Goal: Transaction & Acquisition: Purchase product/service

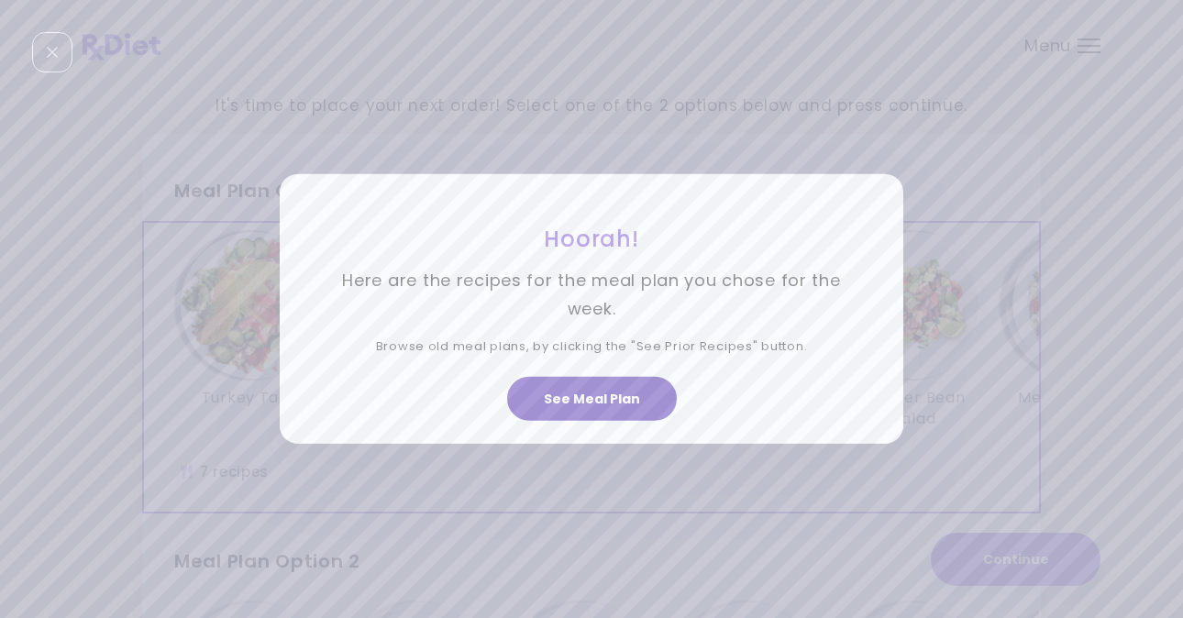
click at [599, 396] on button "See Meal Plan" at bounding box center [592, 399] width 170 height 44
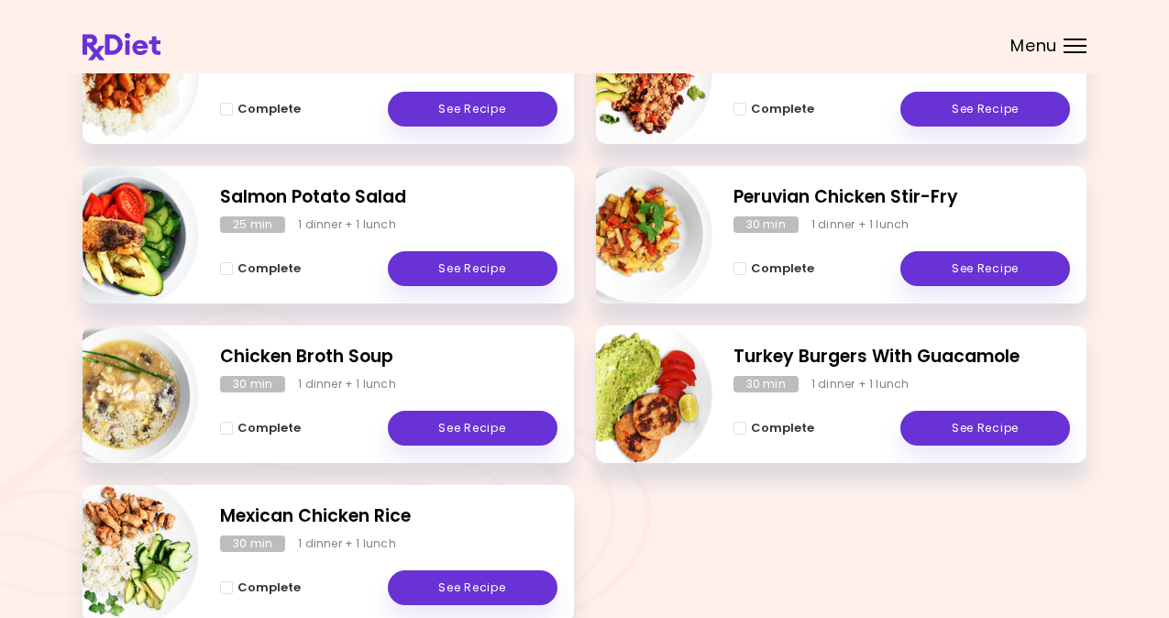
scroll to position [436, 0]
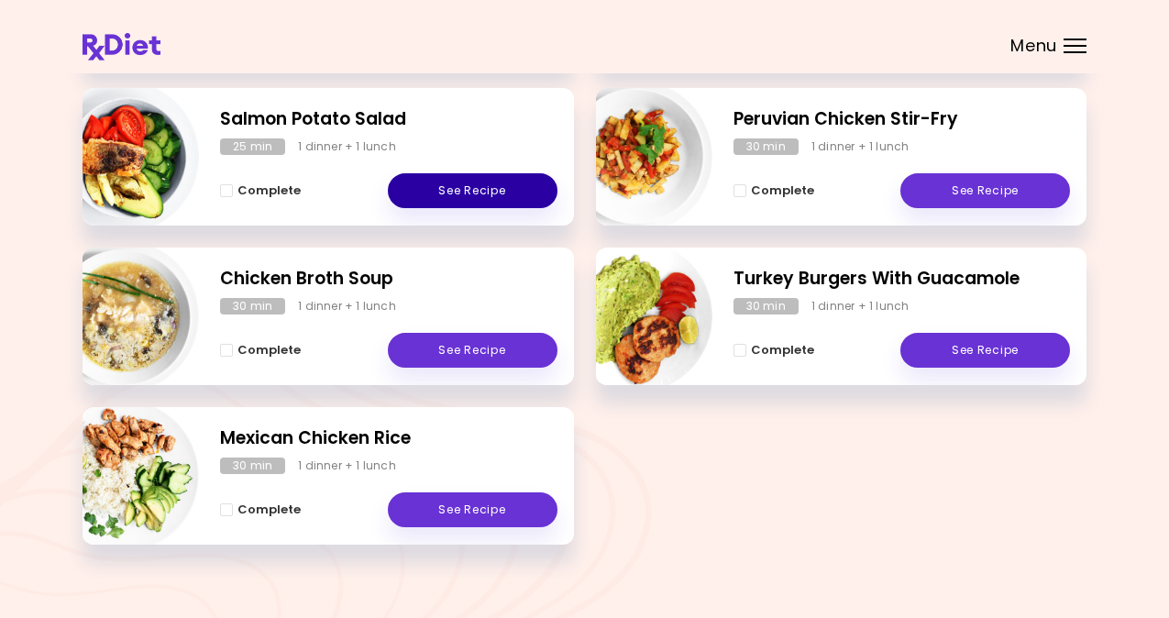
click at [490, 193] on link "See Recipe" at bounding box center [473, 190] width 170 height 35
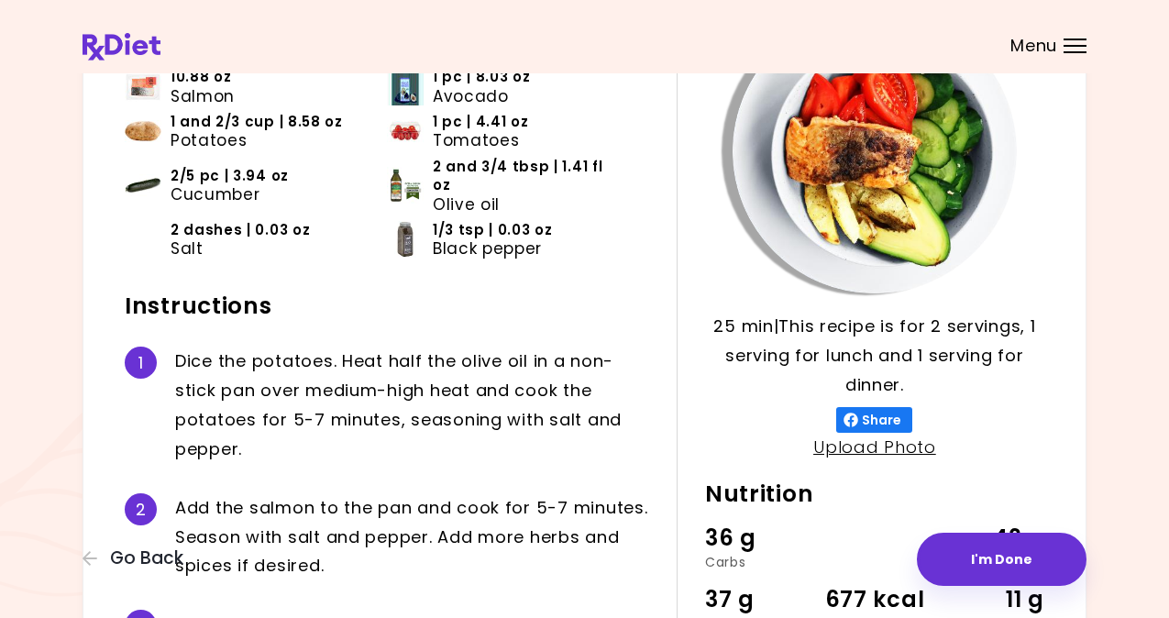
scroll to position [160, 0]
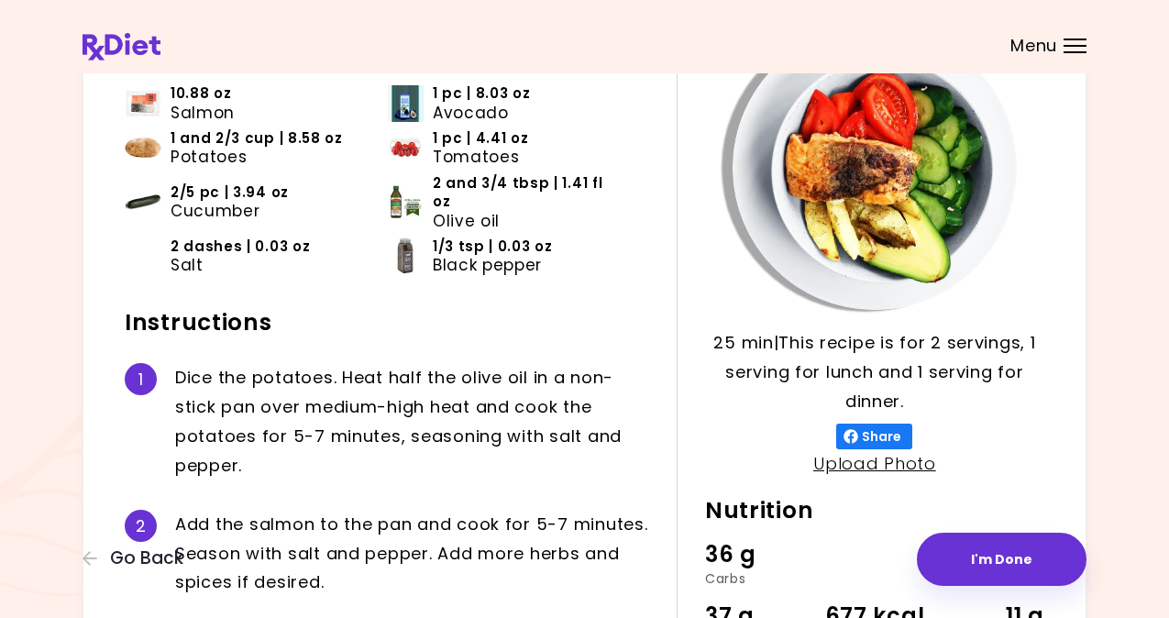
click at [1072, 43] on div "Menu" at bounding box center [1075, 46] width 23 height 15
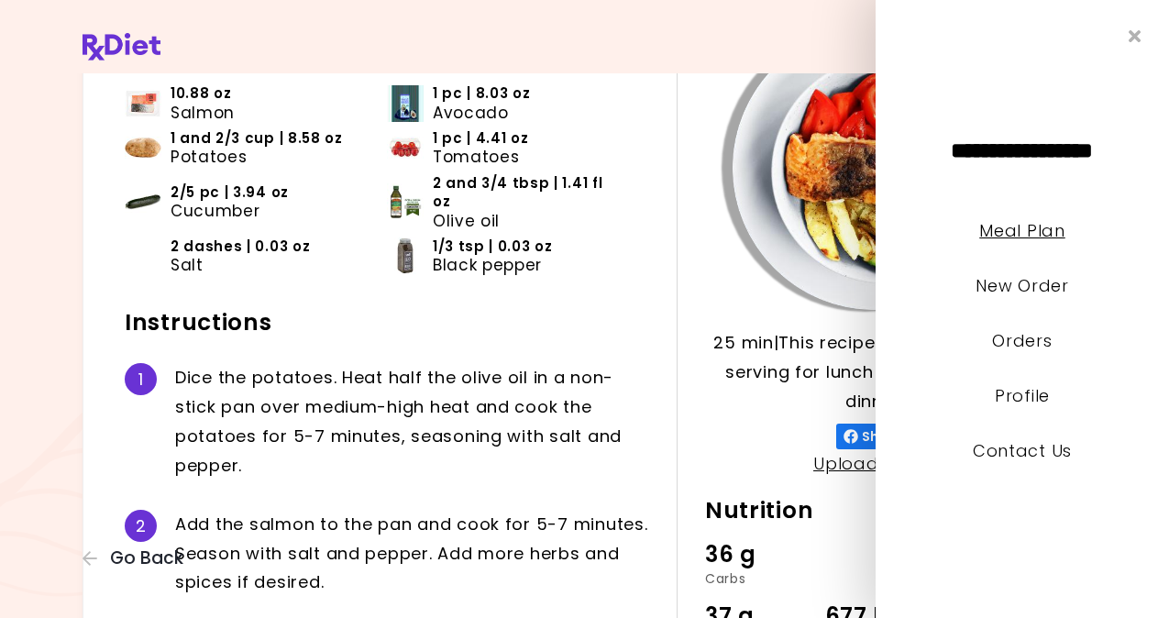
click at [1042, 227] on link "Meal Plan" at bounding box center [1021, 230] width 85 height 23
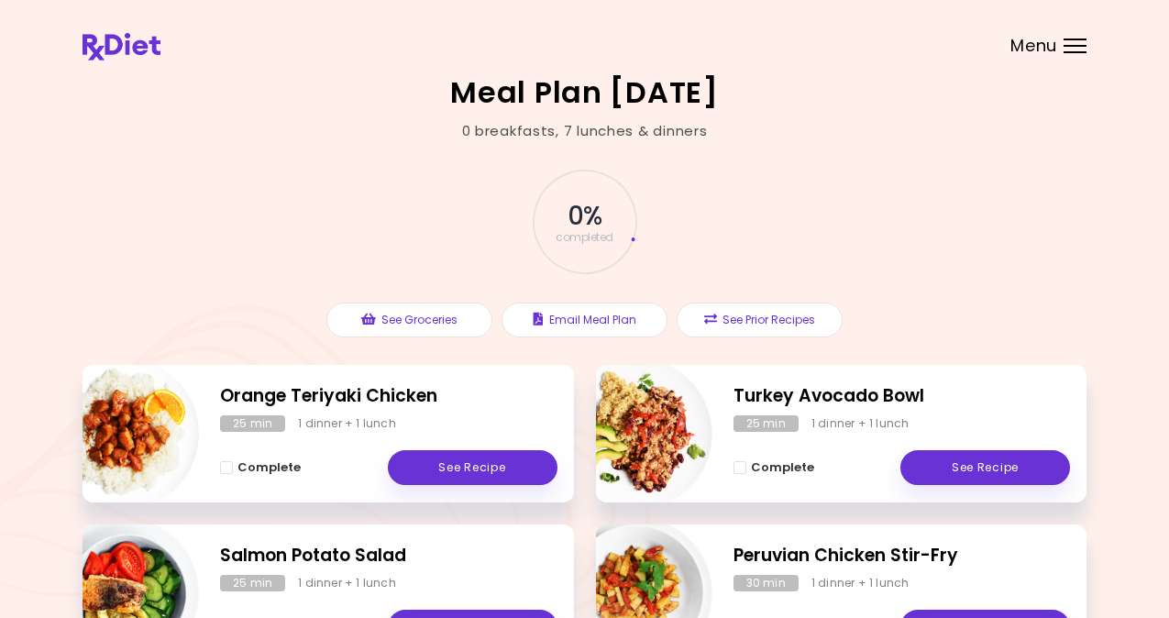
click at [1073, 51] on div at bounding box center [1075, 52] width 23 height 2
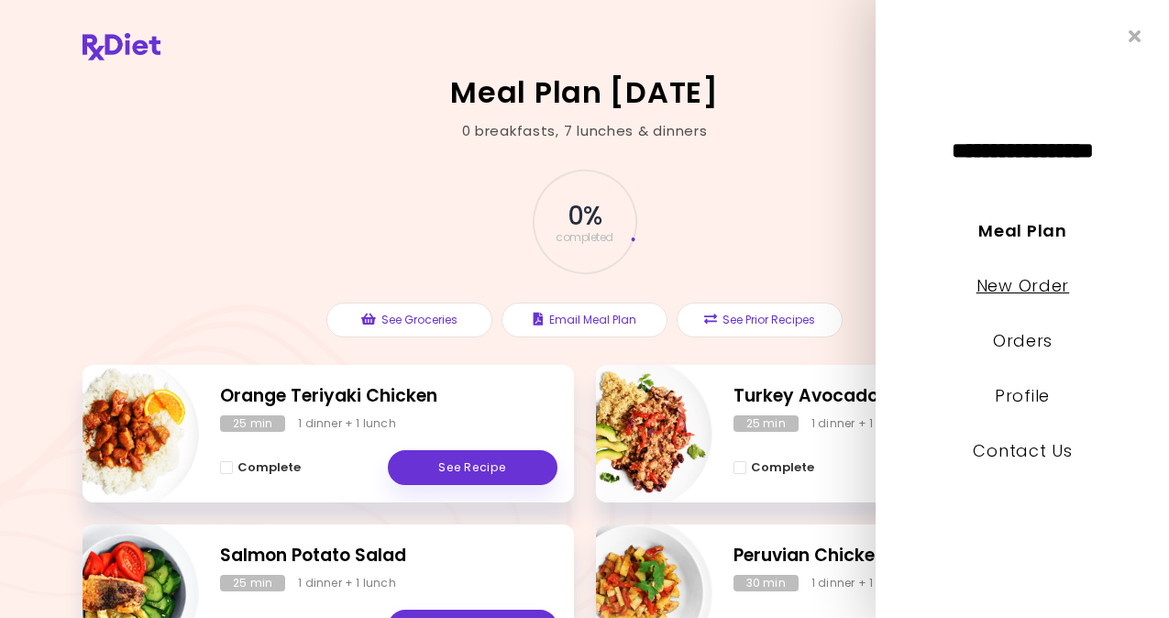
click at [1040, 280] on link "New Order" at bounding box center [1022, 285] width 93 height 23
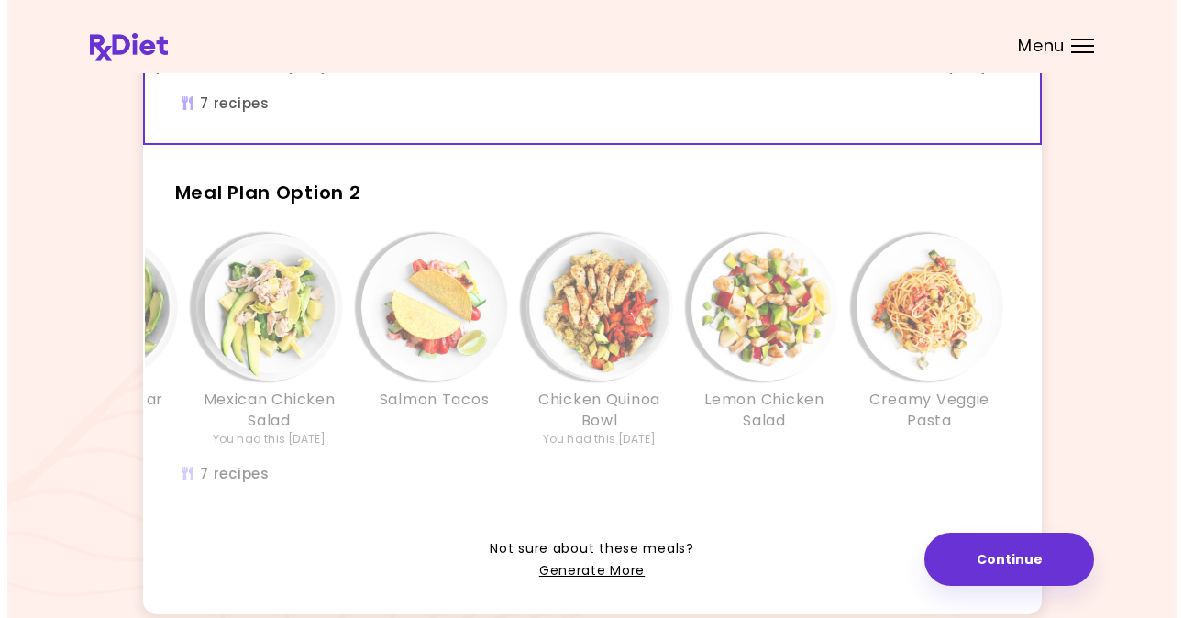
scroll to position [489, 0]
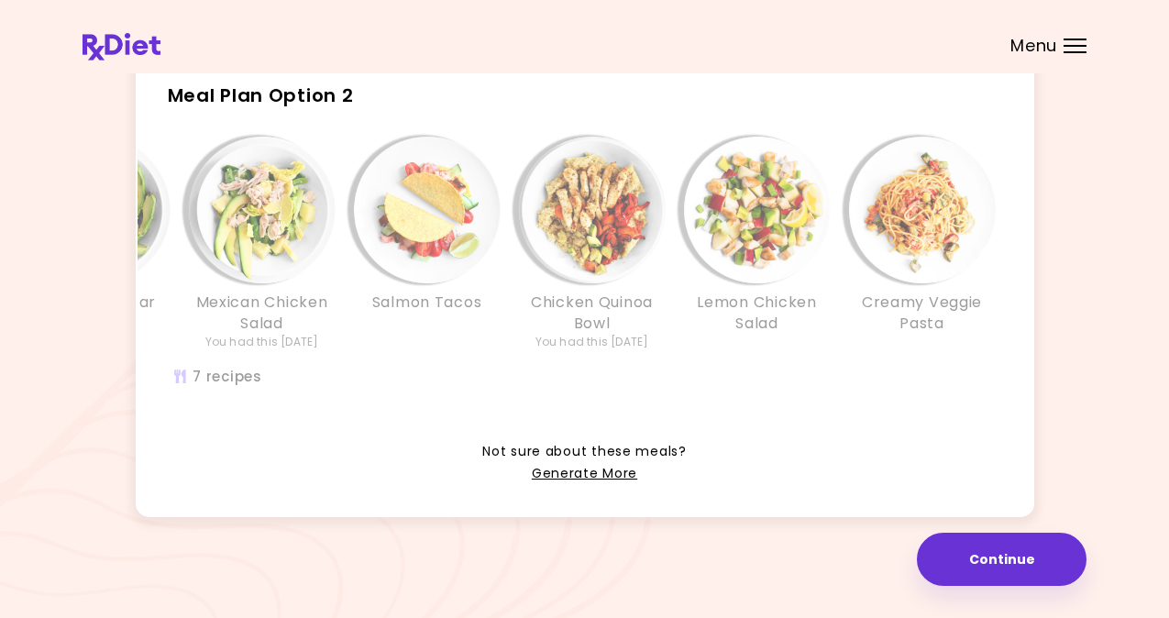
click at [690, 348] on div "Lemon Chicken & Rice You had this [DATE] Salmon Caesar Salad Mexican Chicken Sa…" at bounding box center [427, 253] width 1155 height 232
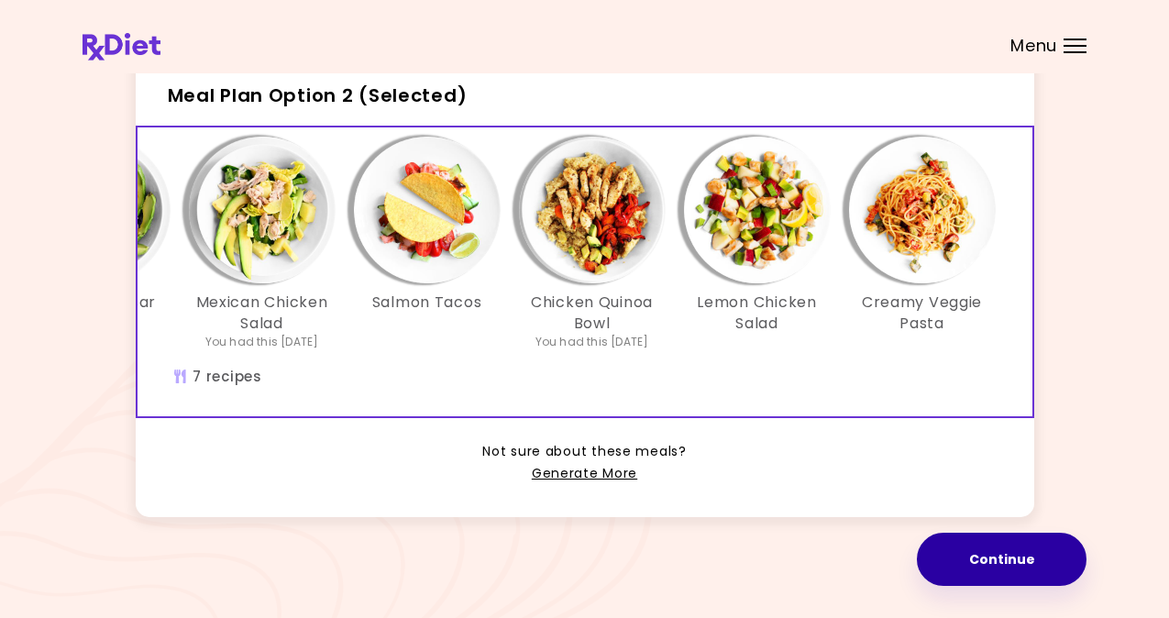
click at [992, 561] on button "Continue" at bounding box center [1002, 559] width 170 height 53
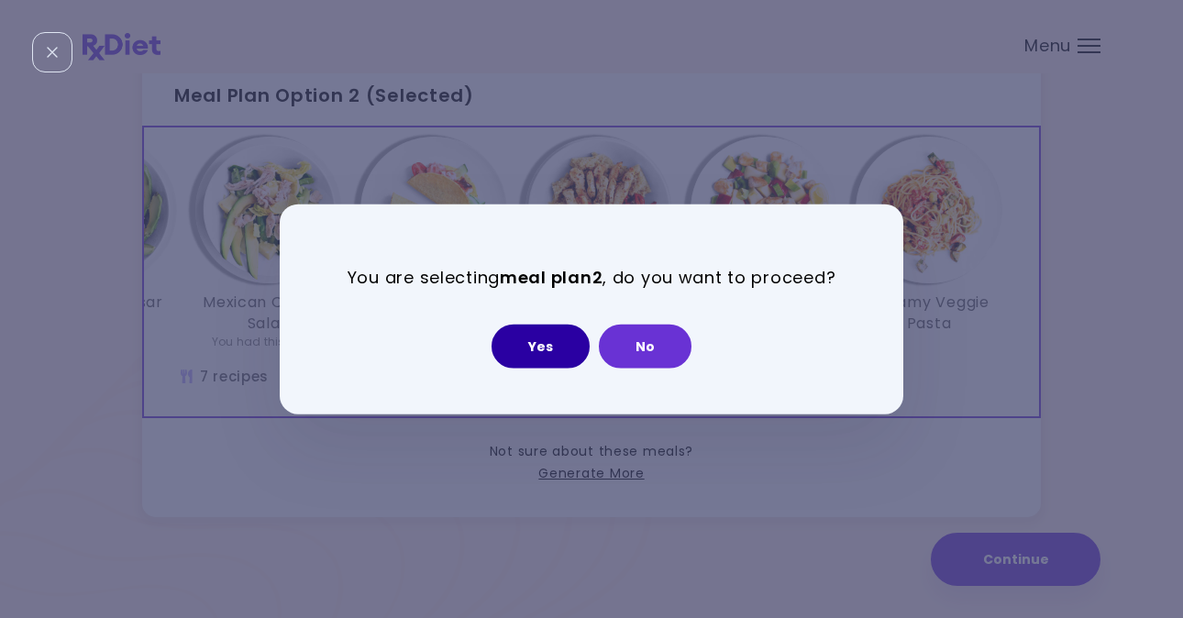
click at [562, 350] on button "Yes" at bounding box center [540, 346] width 98 height 44
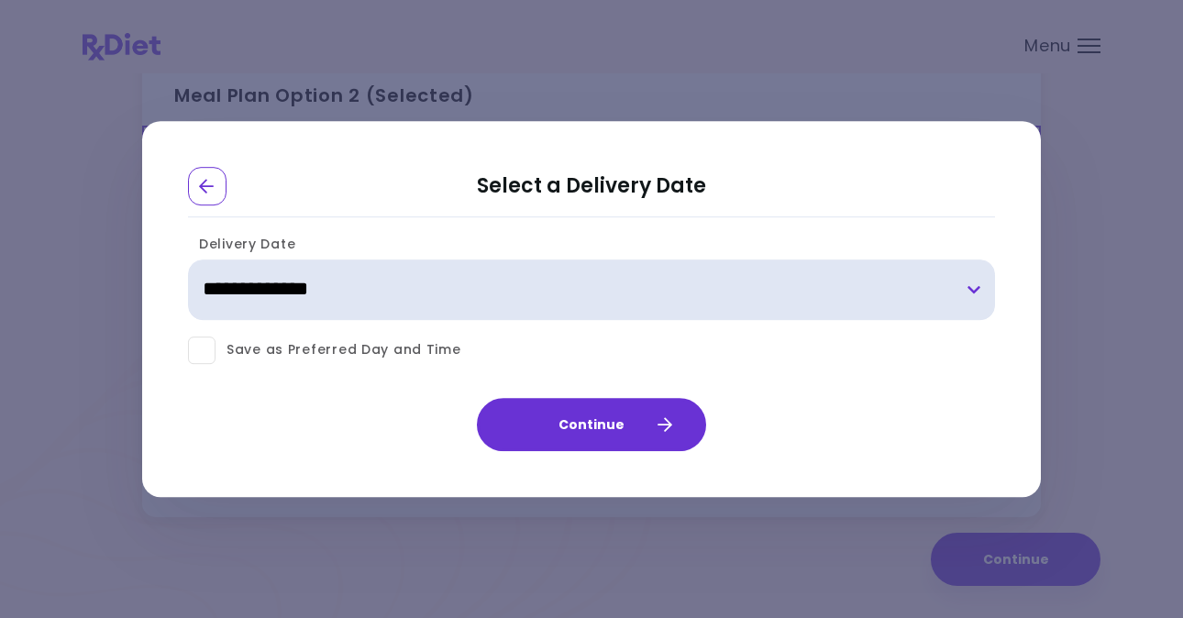
click at [975, 291] on select "**********" at bounding box center [591, 289] width 807 height 61
select select "**********"
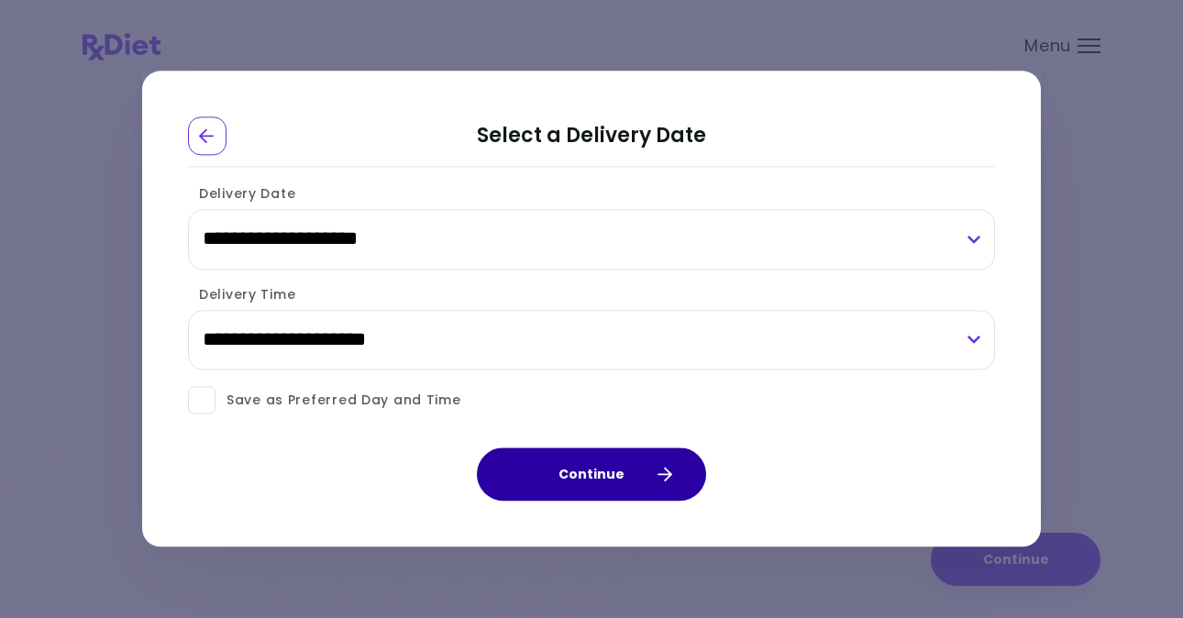
click at [615, 473] on button "Continue" at bounding box center [591, 474] width 229 height 53
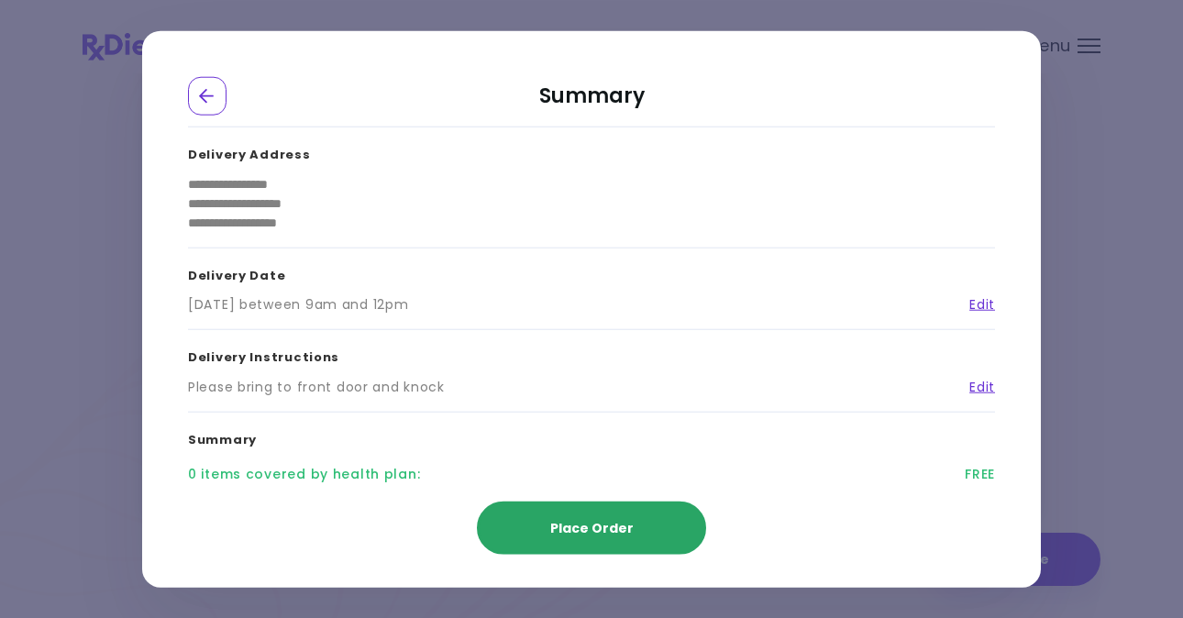
click at [575, 522] on span "Place Order" at bounding box center [591, 527] width 83 height 18
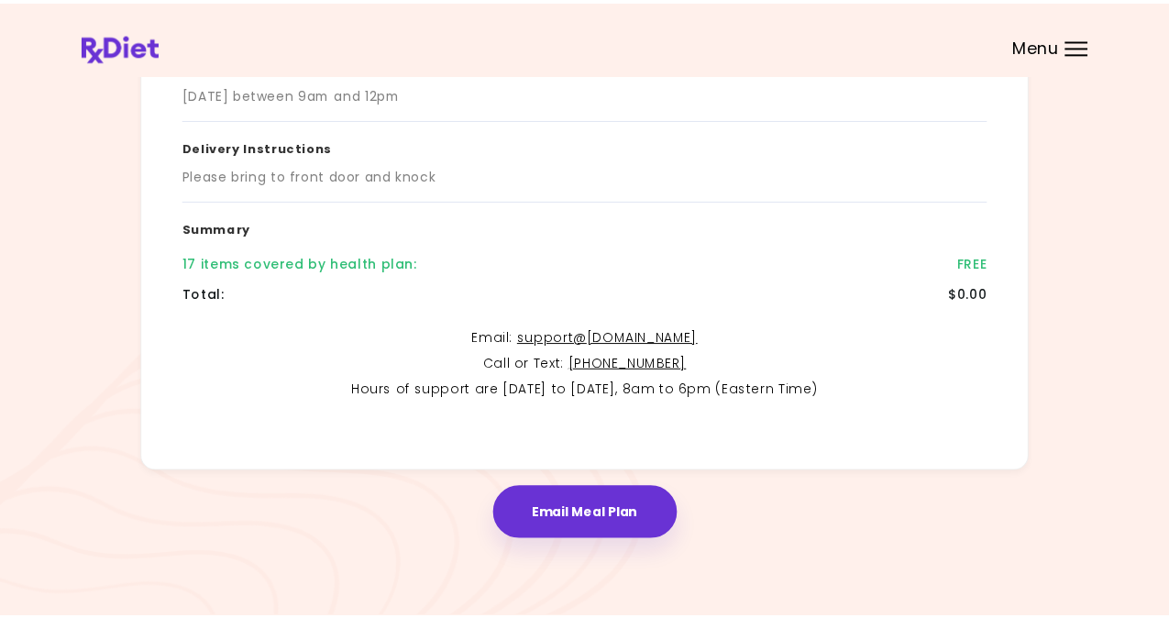
scroll to position [359, 0]
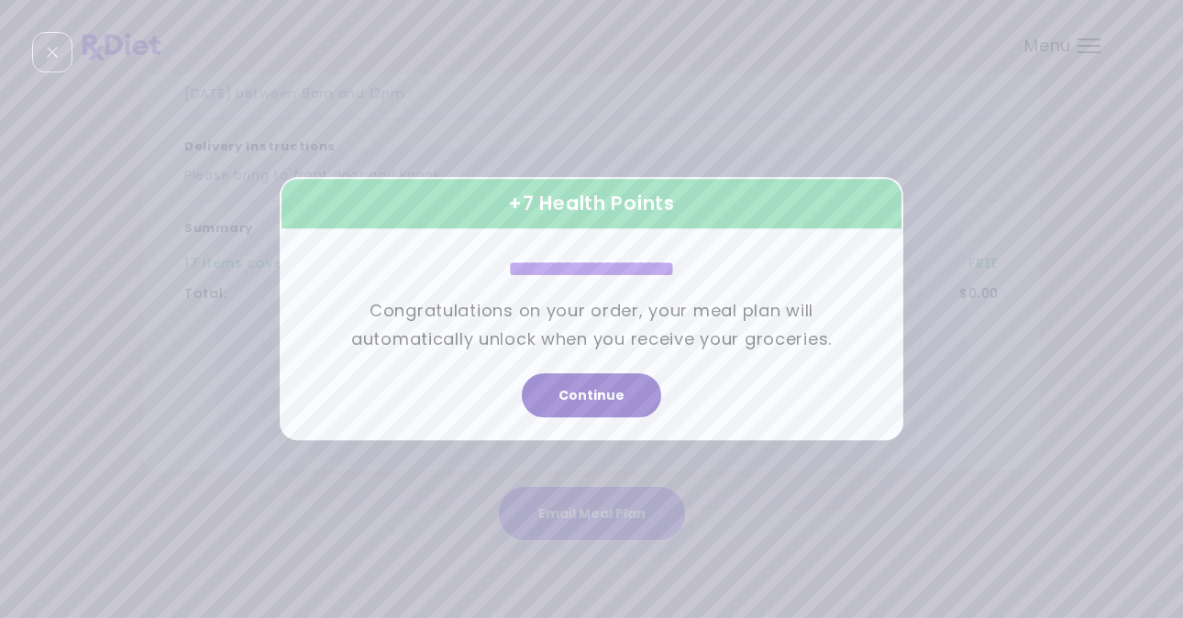
click at [590, 395] on button "Continue" at bounding box center [591, 396] width 139 height 44
